Goal: Task Accomplishment & Management: Use online tool/utility

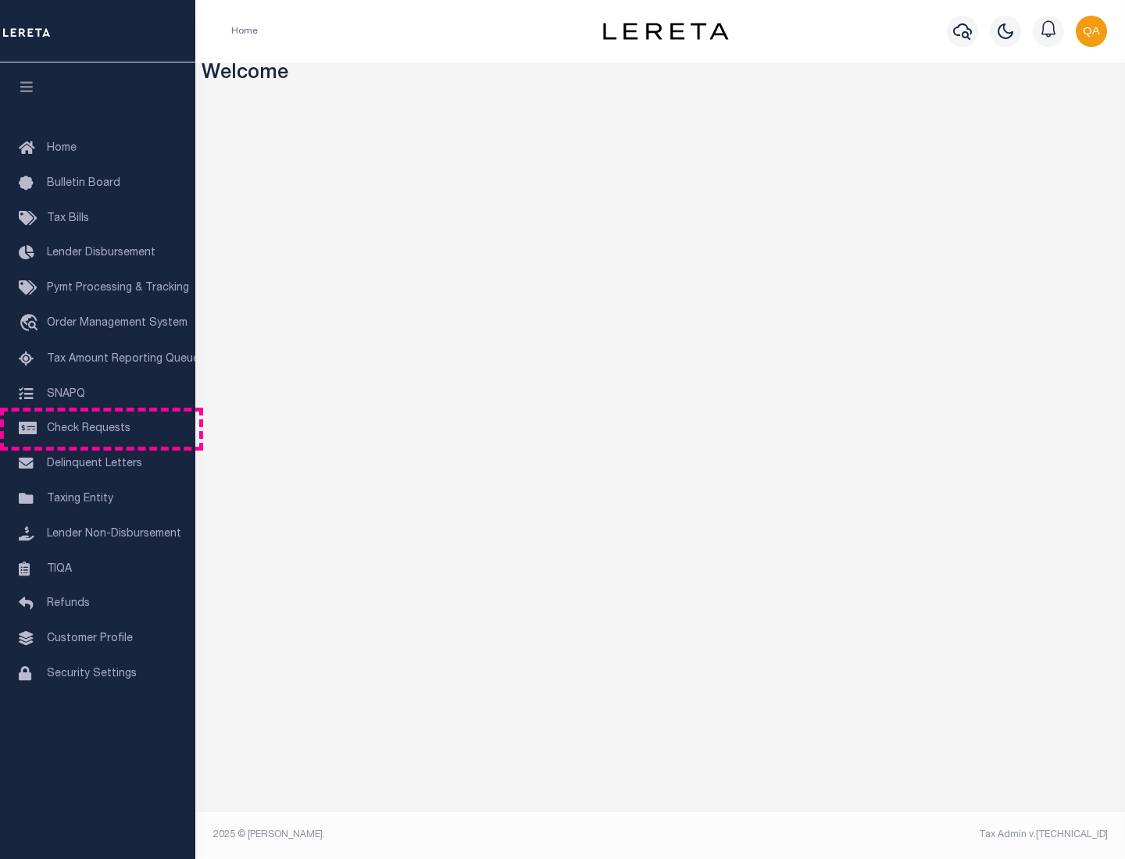
click at [98, 429] on span "Check Requests" at bounding box center [89, 428] width 84 height 11
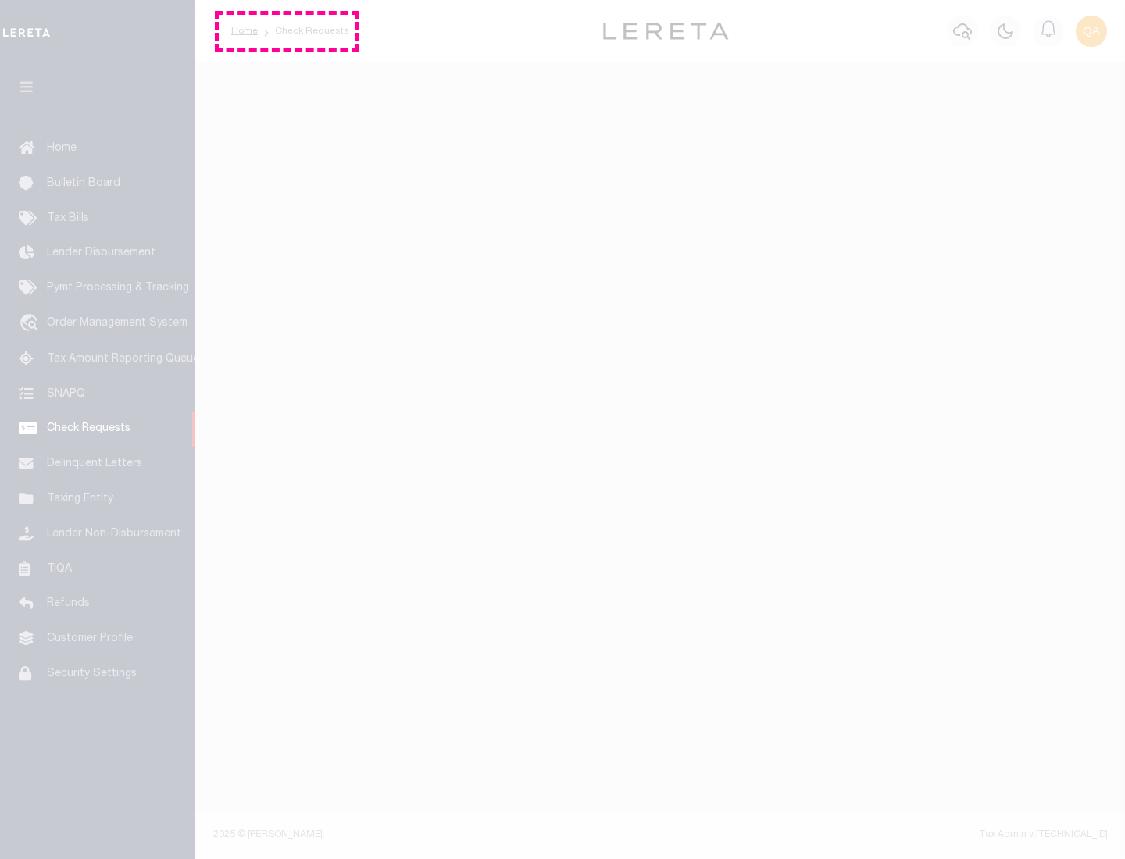
select select "50"
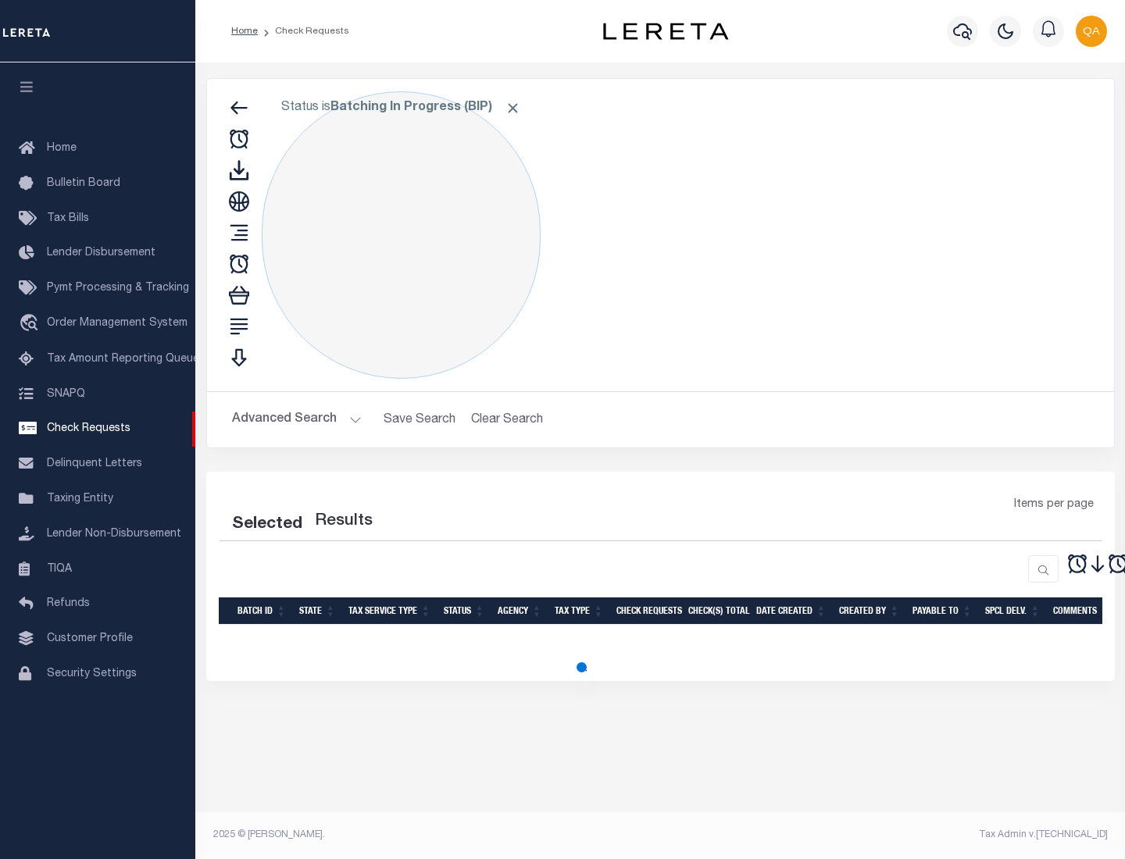
select select "50"
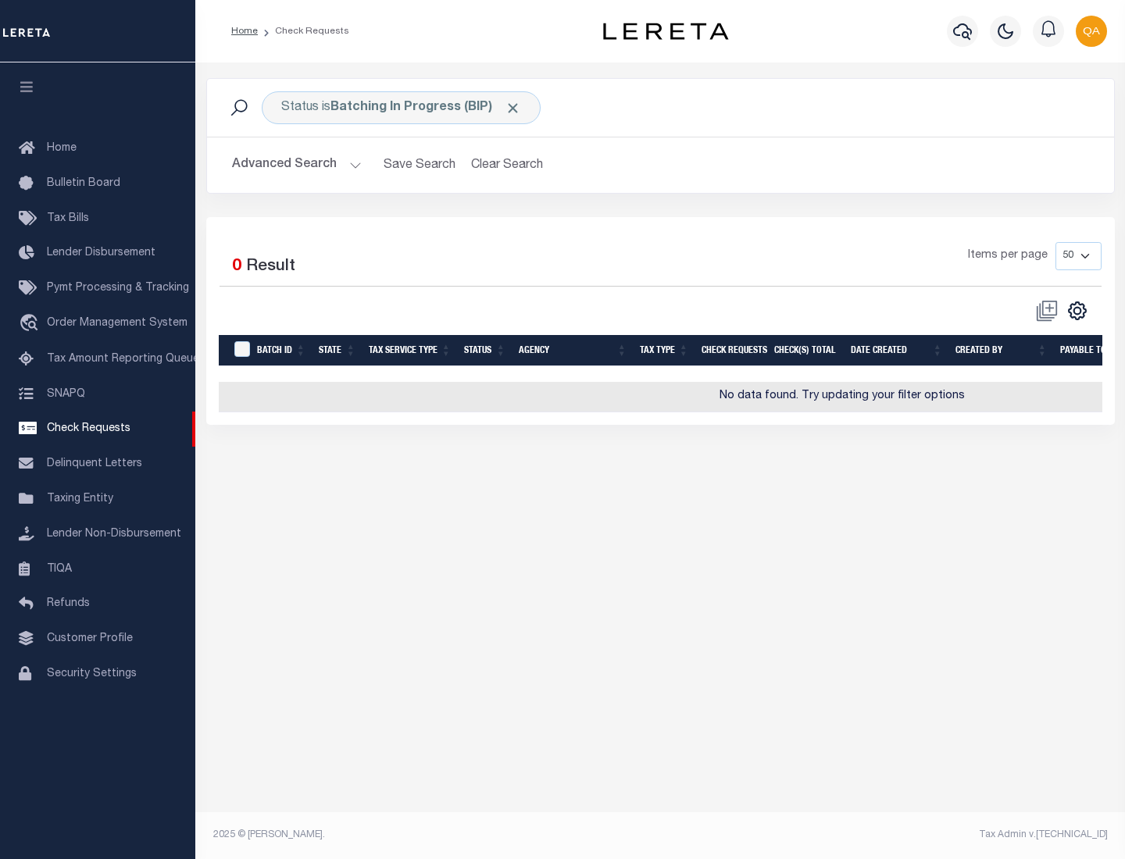
click at [513, 108] on span "Click to Remove" at bounding box center [513, 108] width 16 height 16
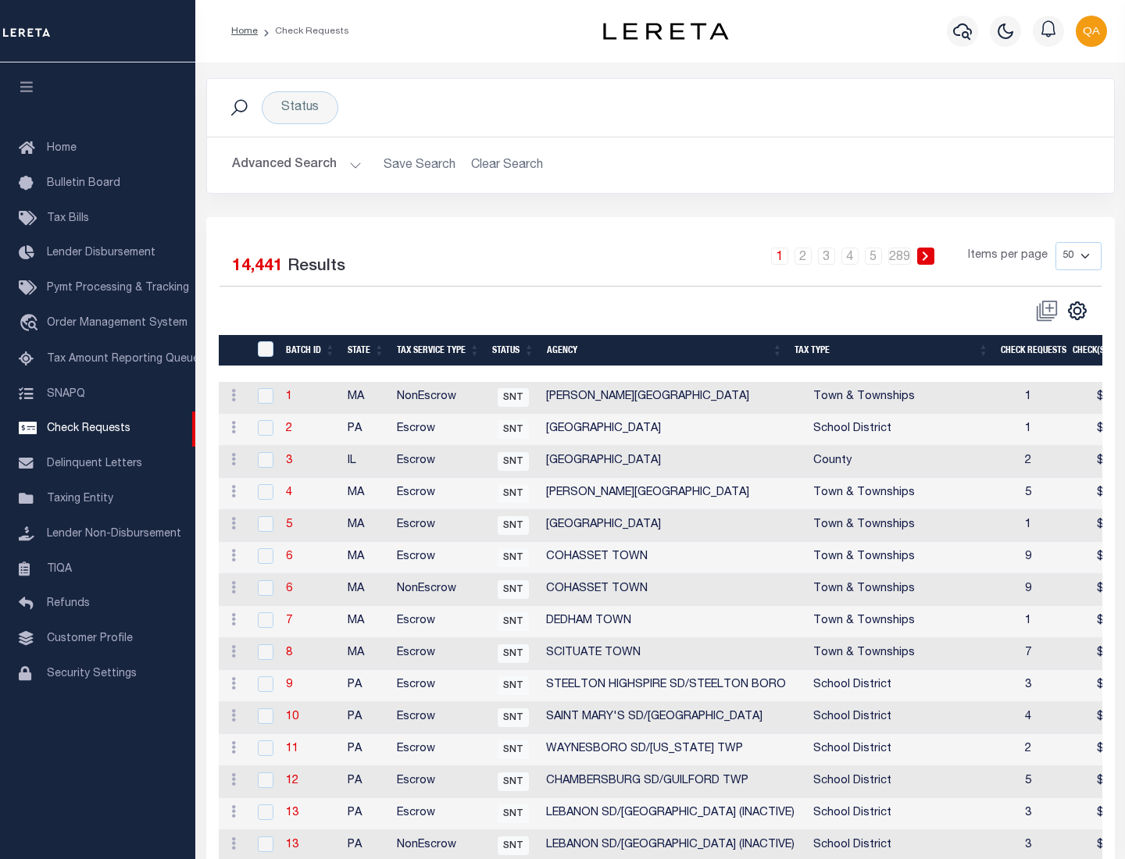
scroll to position [753, 0]
